Goal: Check status: Check status

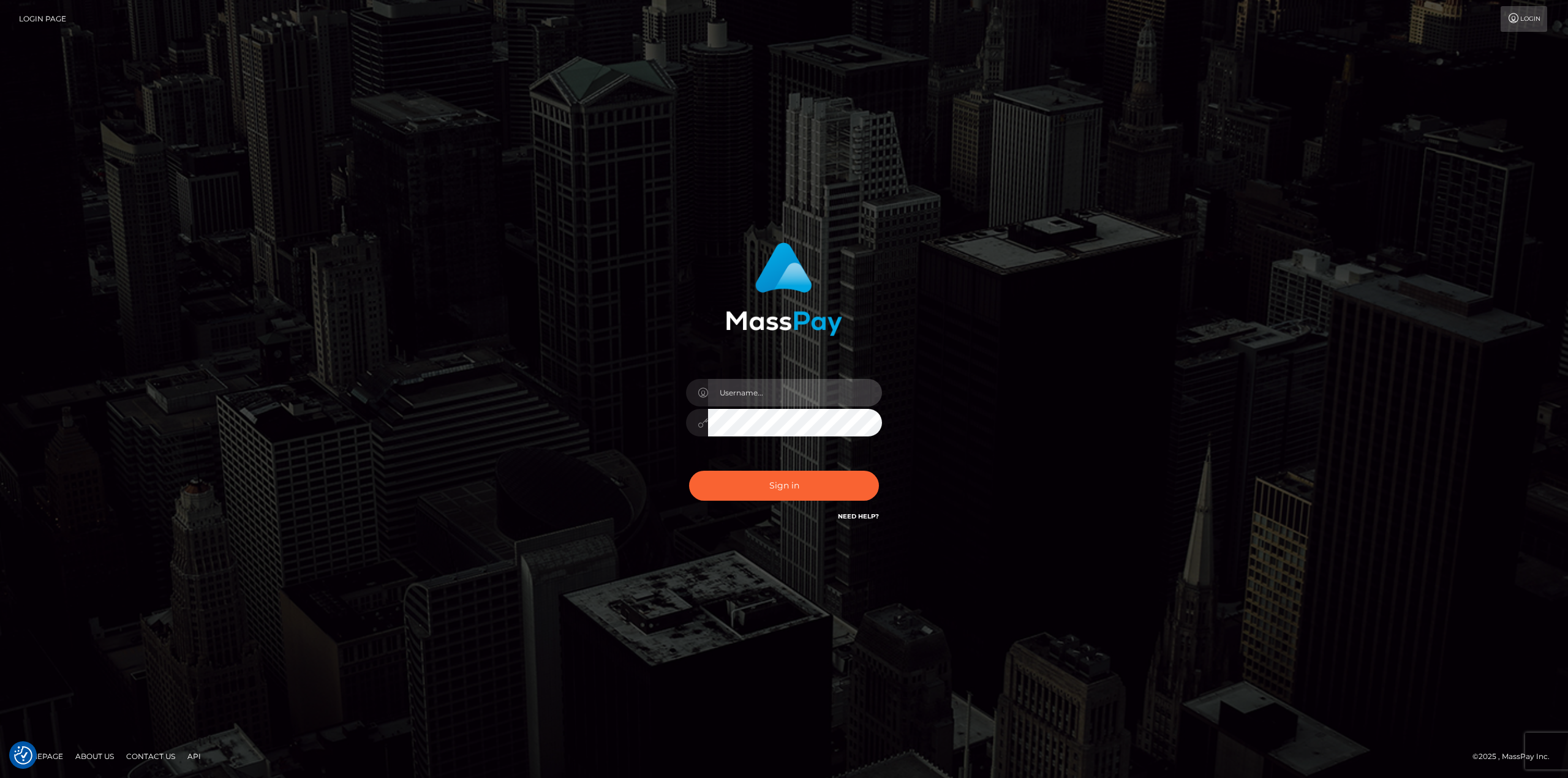
click at [761, 391] on input "text" at bounding box center [795, 392] width 174 height 28
type input "Ahmed"
click at [794, 483] on button "Sign in" at bounding box center [784, 485] width 190 height 30
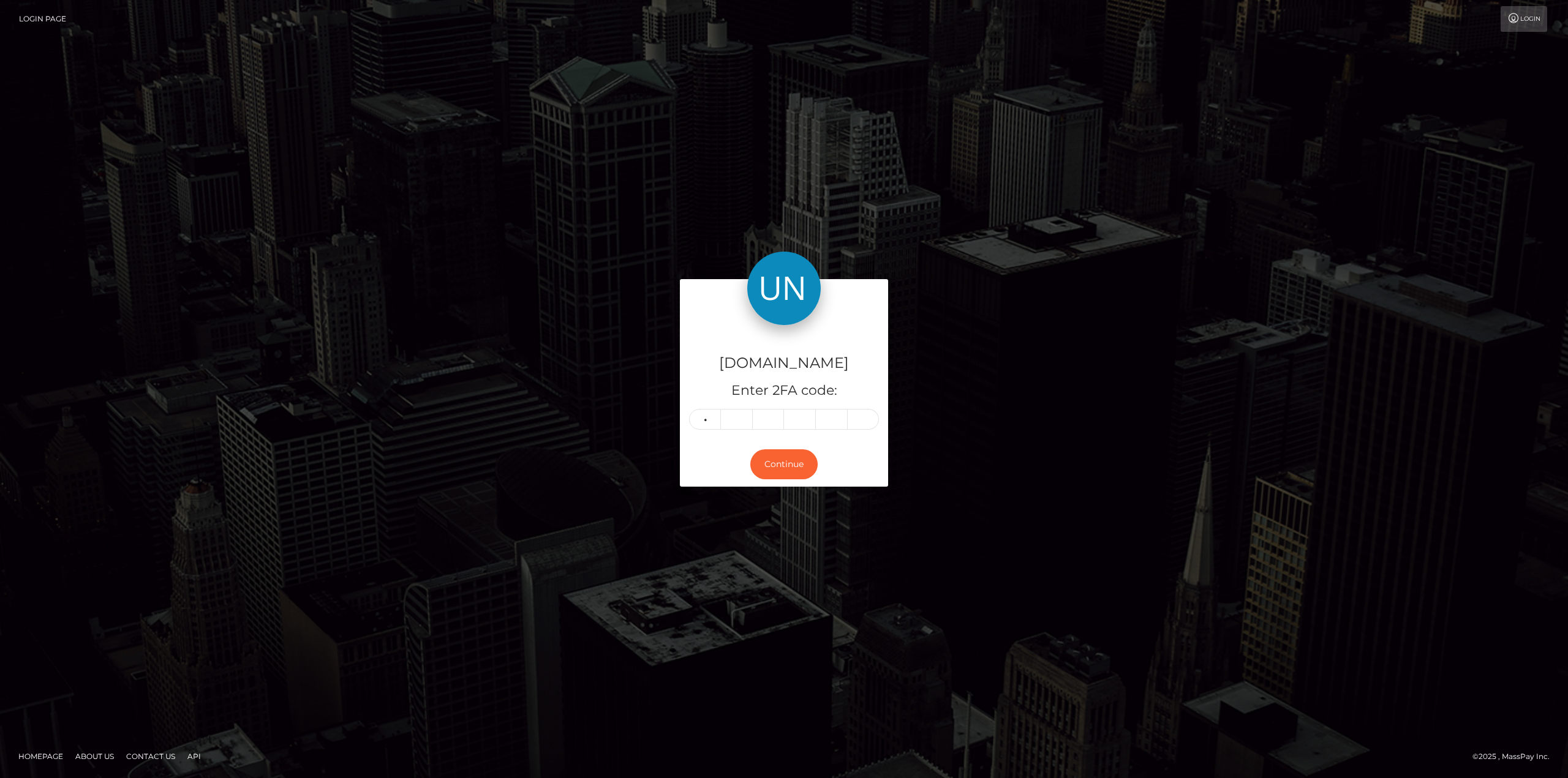
type input "2"
type input "0"
type input "8"
type input "2"
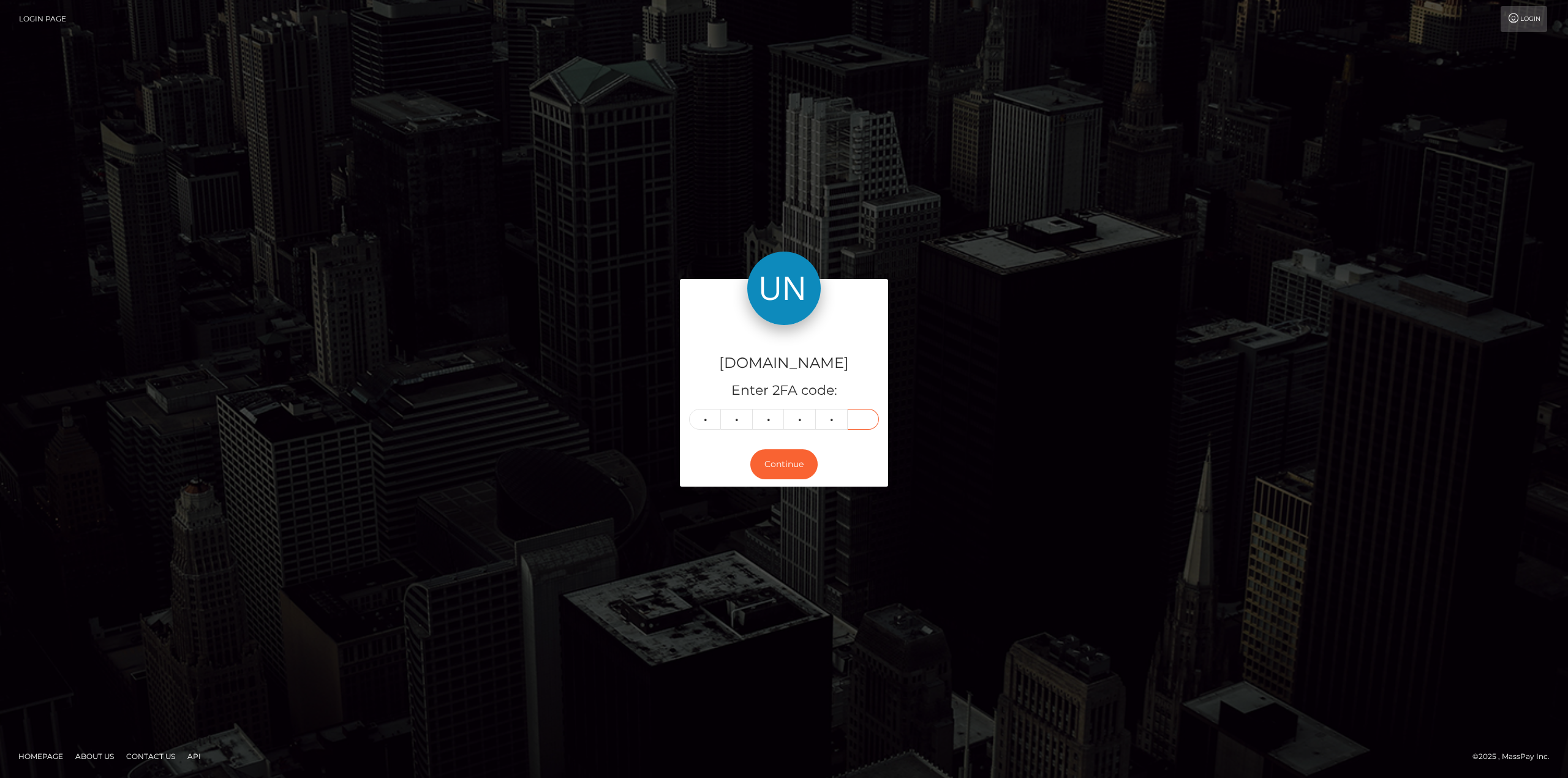
type input "1"
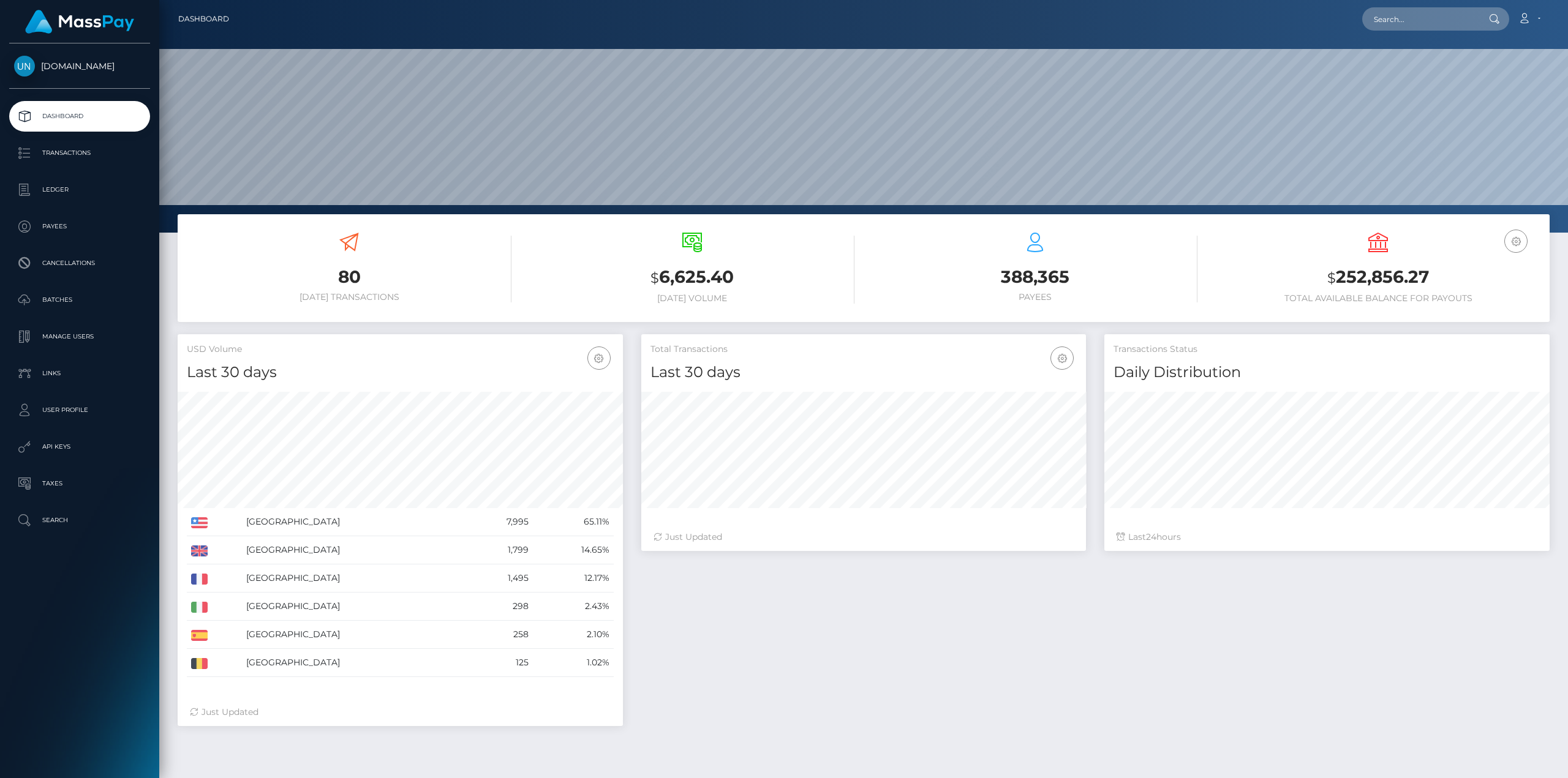
scroll to position [217, 445]
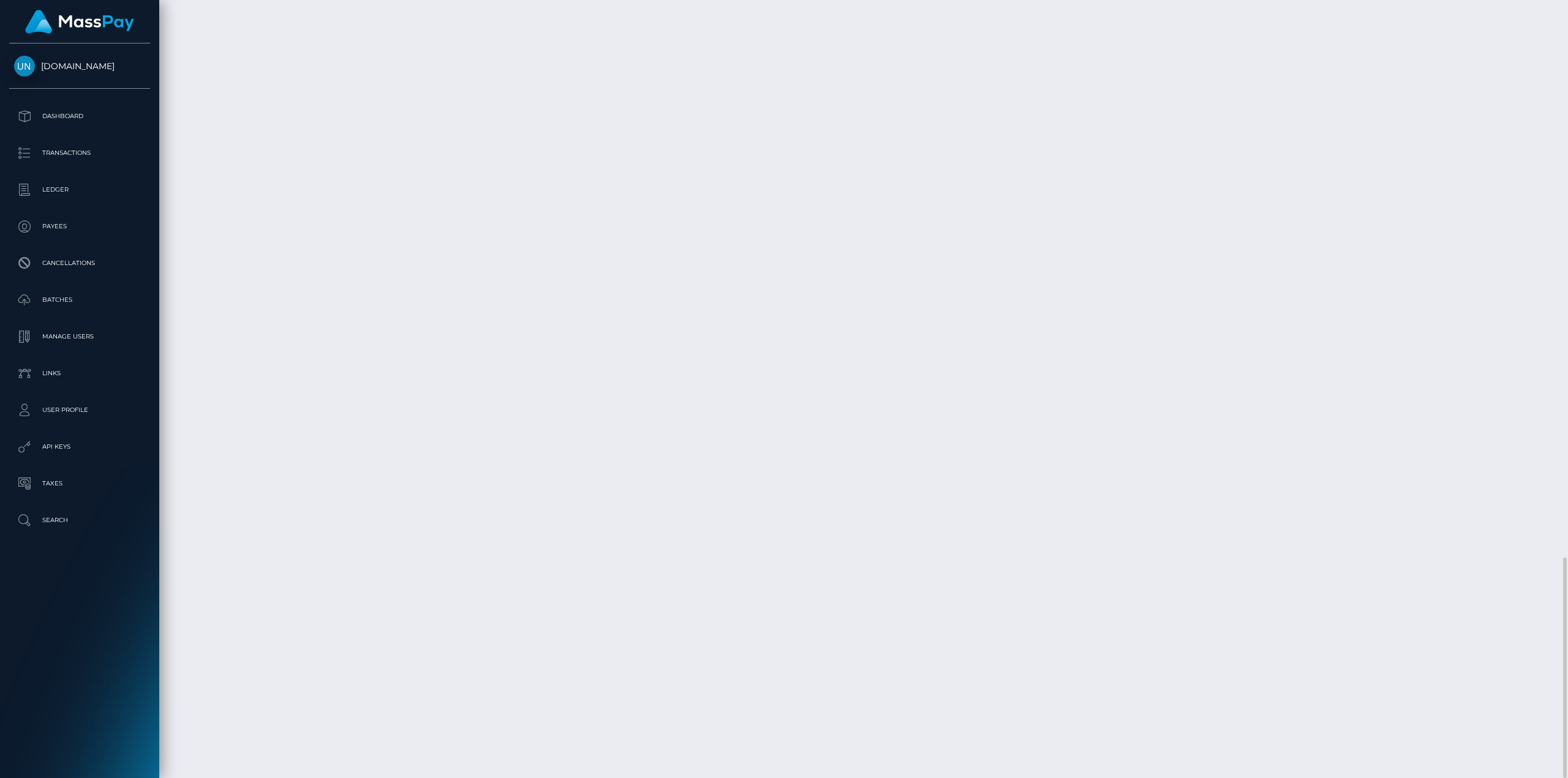
scroll to position [147, 445]
drag, startPoint x: 499, startPoint y: 662, endPoint x: 876, endPoint y: 669, distance: 377.1
copy td "b93b9b2c-b6d3-474f-bbcd-37bc385de5b6 / 60d8d36a-d9d1-4f3c-9b42-345126c4888a,202…"
